Goal: Communication & Community: Answer question/provide support

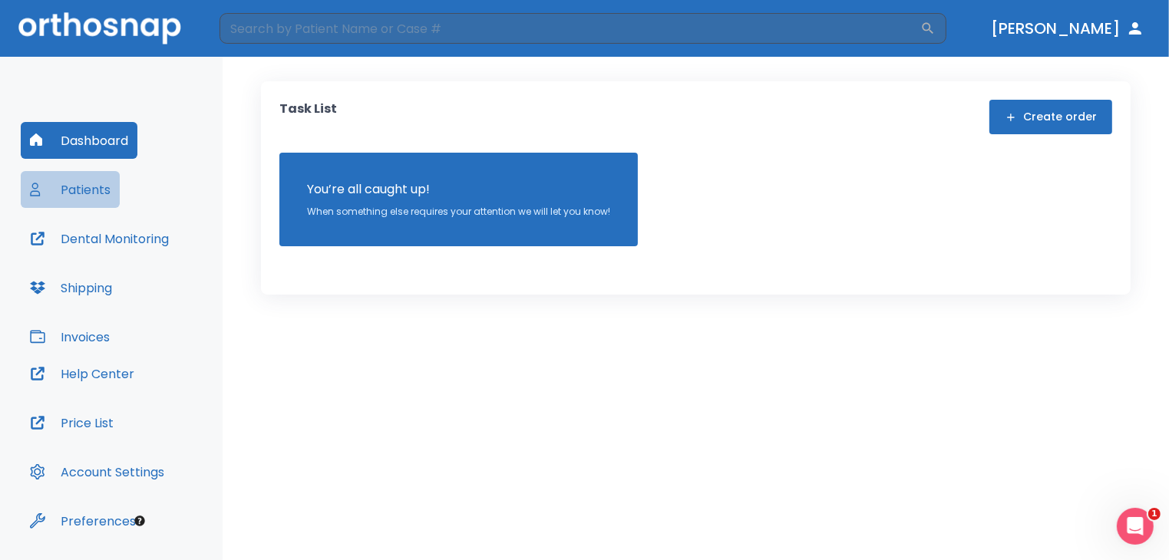
click at [89, 197] on button "Patients" at bounding box center [70, 189] width 99 height 37
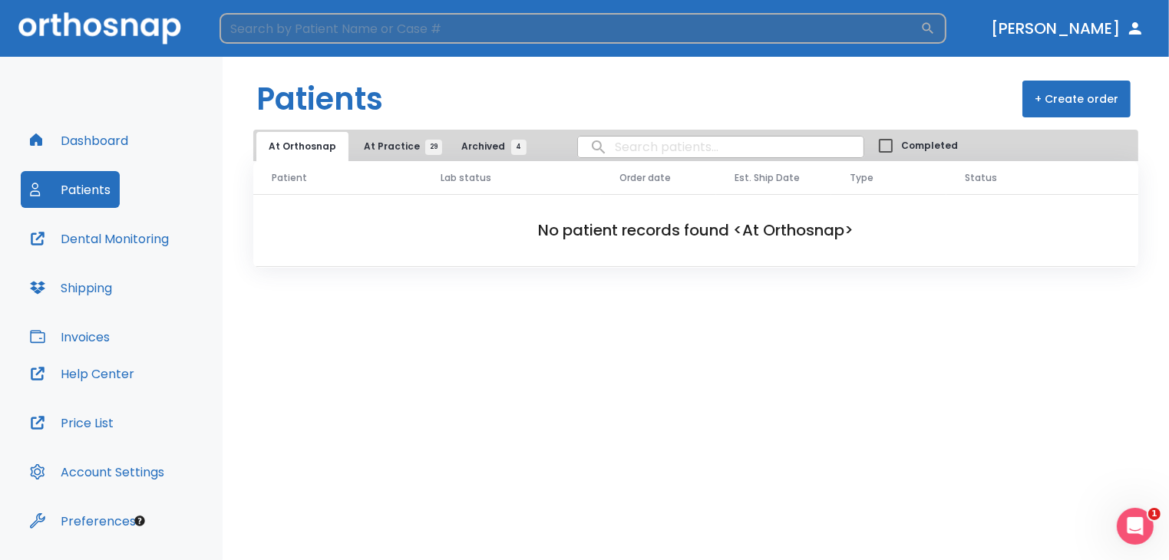
click at [365, 25] on input "search" at bounding box center [570, 28] width 701 height 31
type input "[PERSON_NAME]"
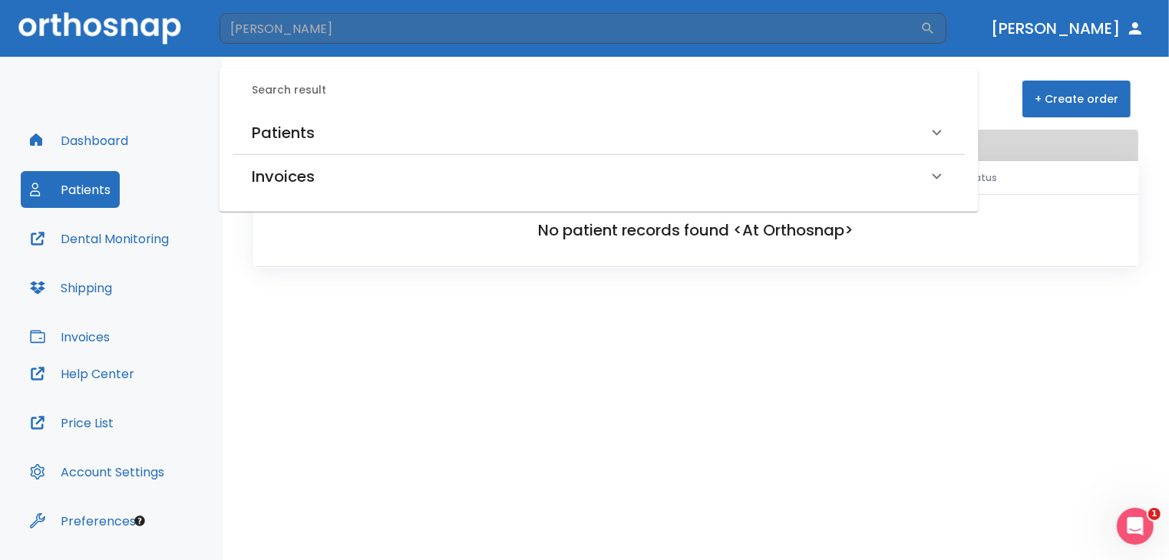
click at [258, 130] on h6 "Patients" at bounding box center [283, 132] width 63 height 25
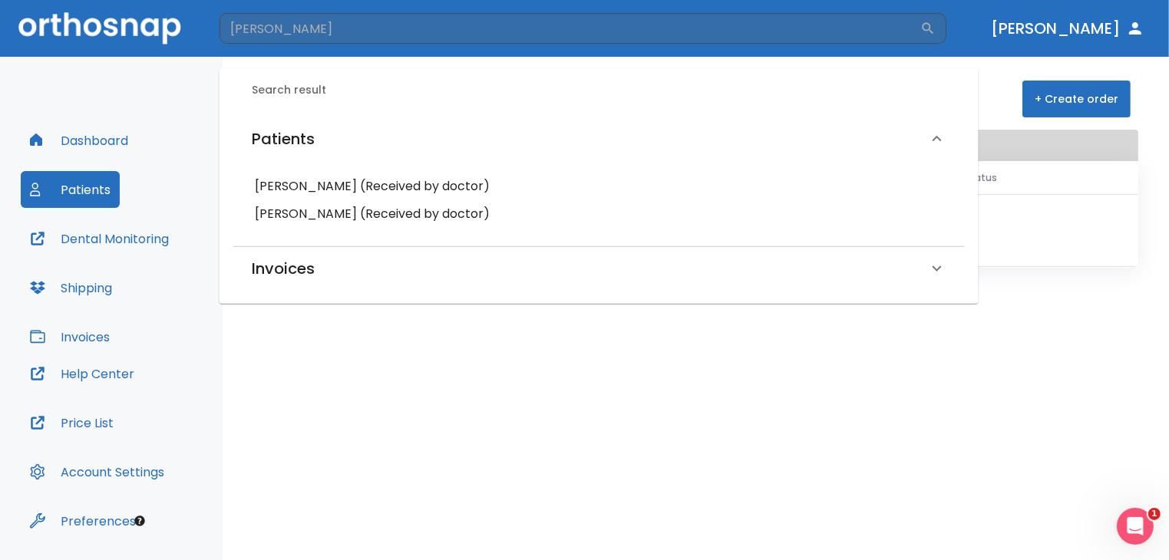
click at [310, 190] on h6 "[PERSON_NAME] (Received by doctor)" at bounding box center [599, 186] width 688 height 21
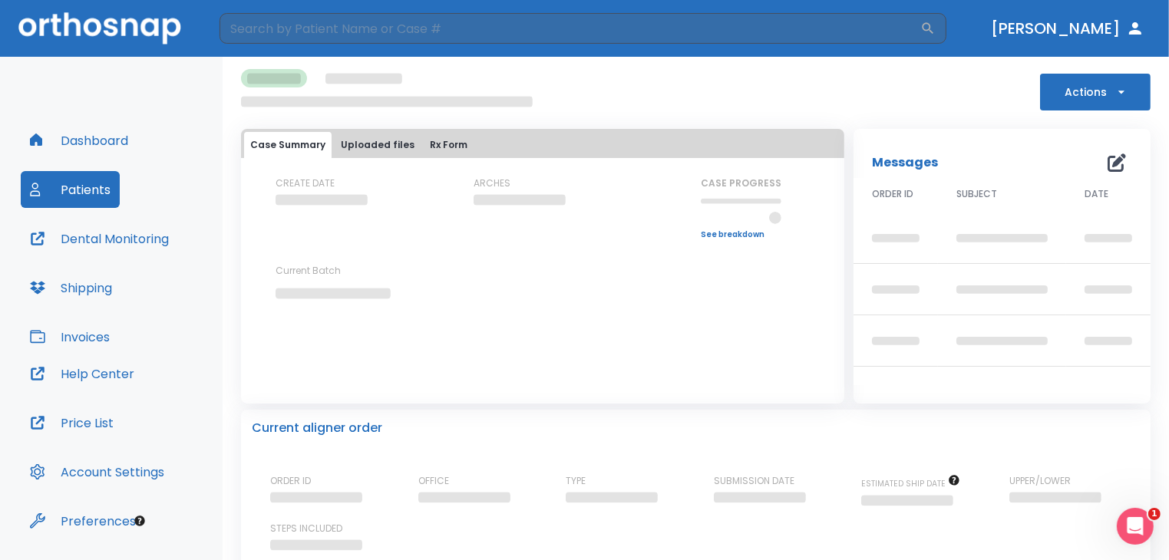
click at [1101, 163] on div "Messages 0" at bounding box center [1002, 162] width 260 height 31
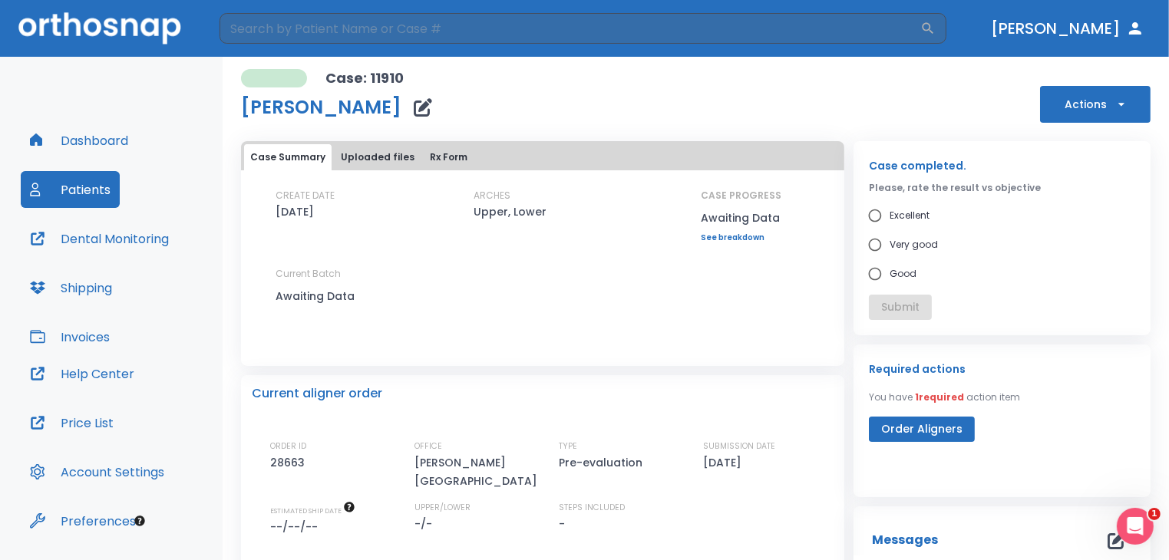
click at [827, 357] on div "Case Summary Uploaded files Rx Form CREATE DATE [DATE] ARCHES Upper, Lower CASE…" at bounding box center [542, 253] width 603 height 225
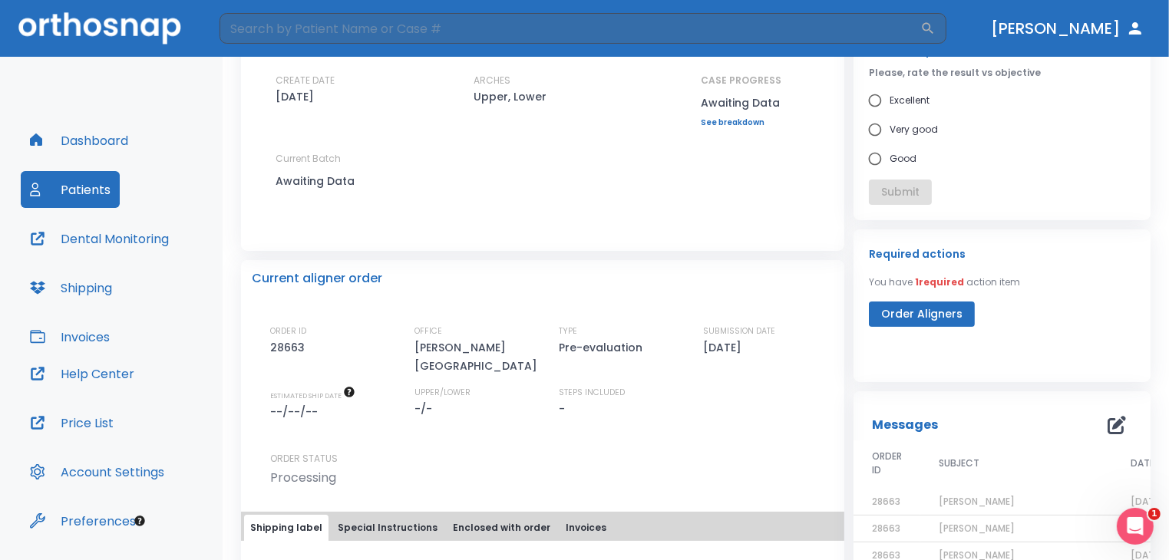
scroll to position [193, 0]
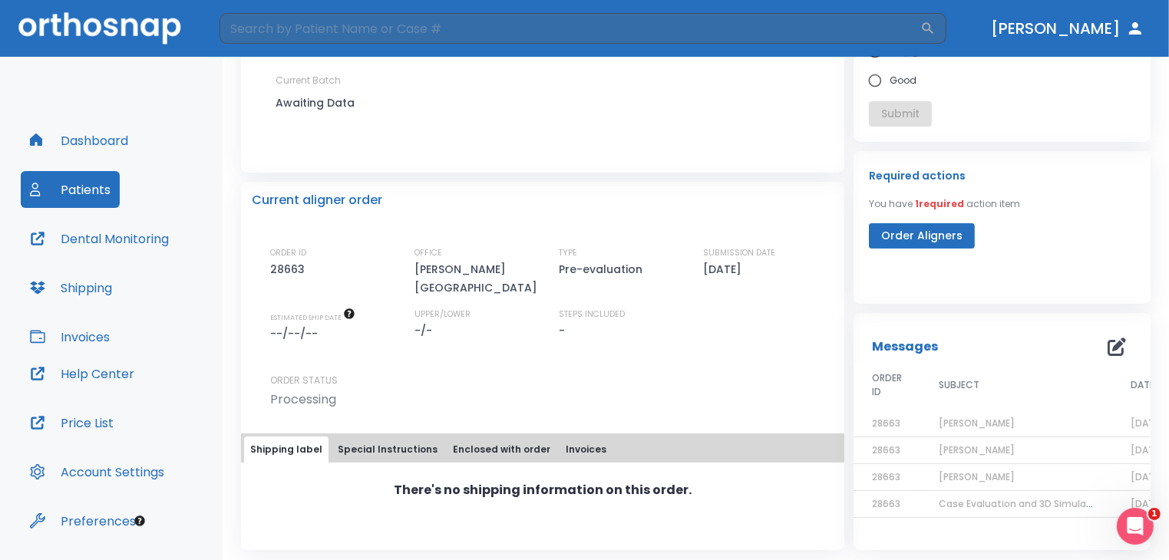
click at [958, 428] on span "[PERSON_NAME]" at bounding box center [977, 423] width 76 height 13
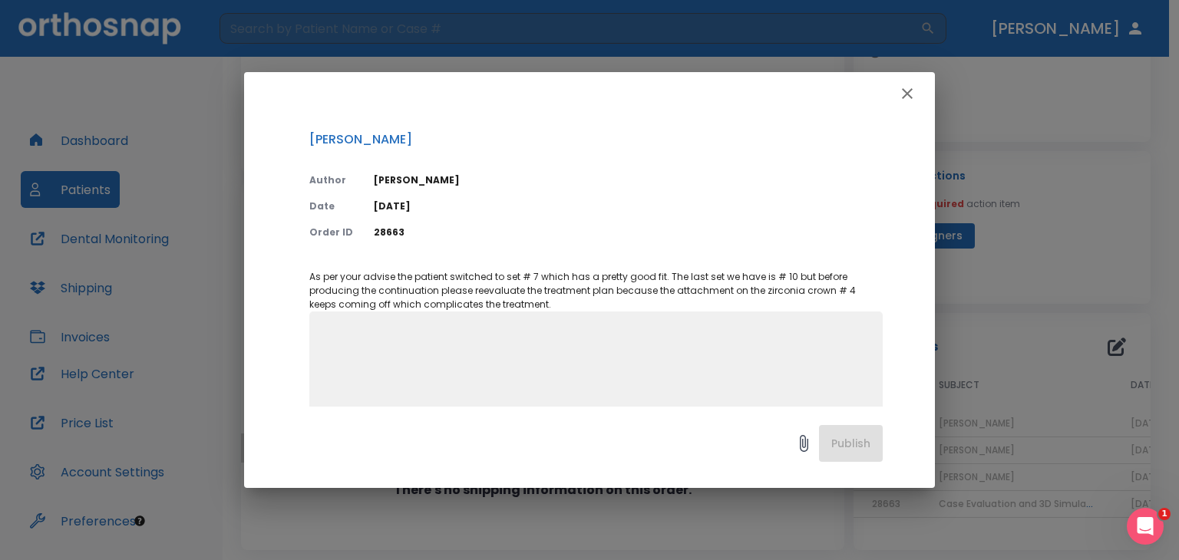
click at [649, 361] on textarea at bounding box center [596, 381] width 555 height 106
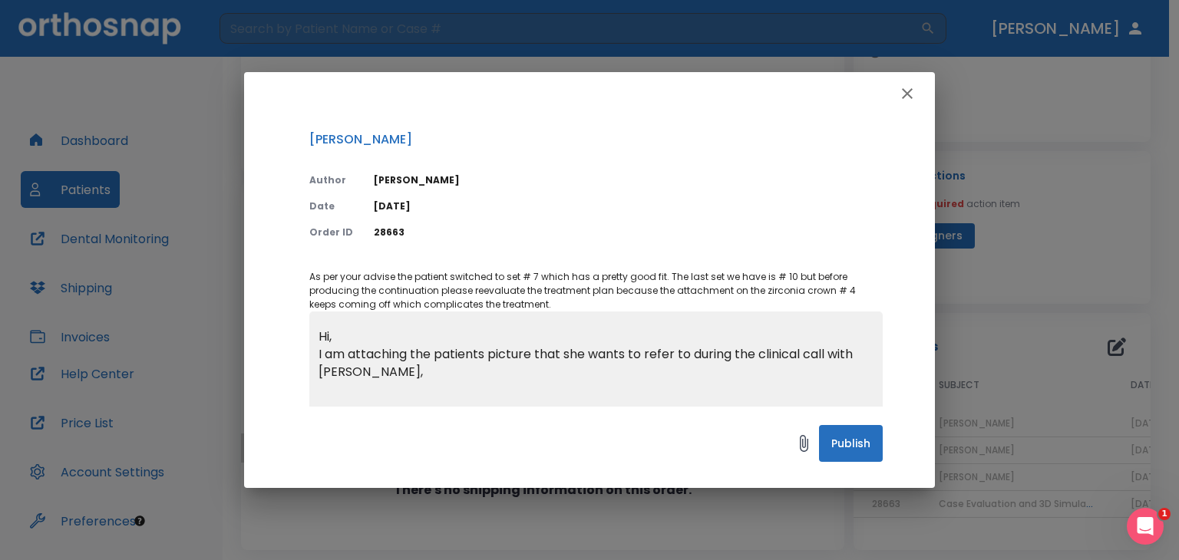
type textarea "Hi, I am attaching the patients picture that she wants to refer to during the c…"
click at [798, 430] on span at bounding box center [803, 443] width 31 height 31
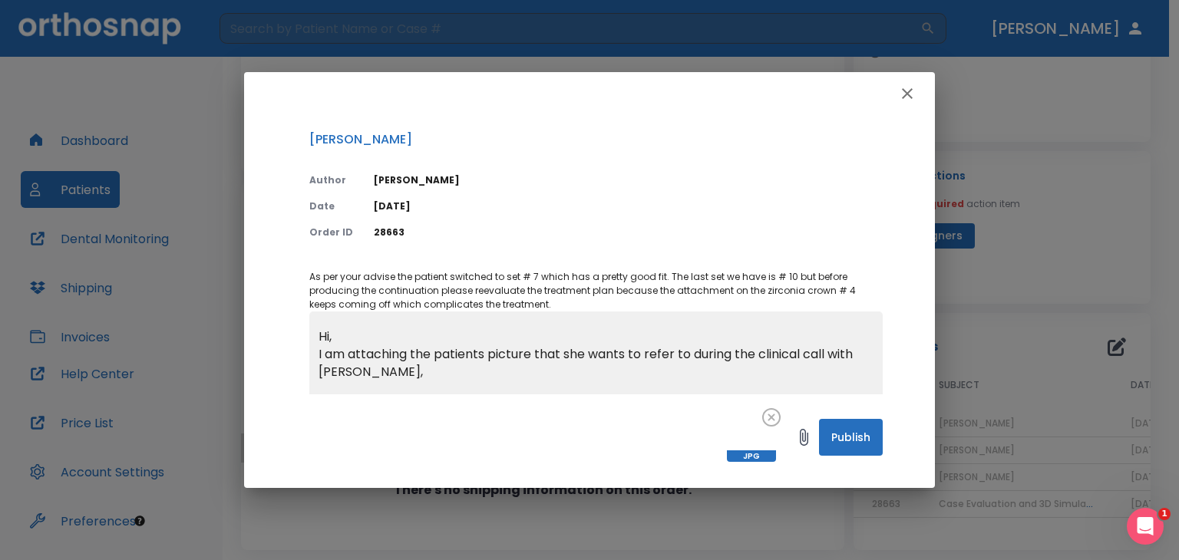
click at [851, 442] on button "Publish" at bounding box center [851, 437] width 64 height 37
